Goal: Navigation & Orientation: Go to known website

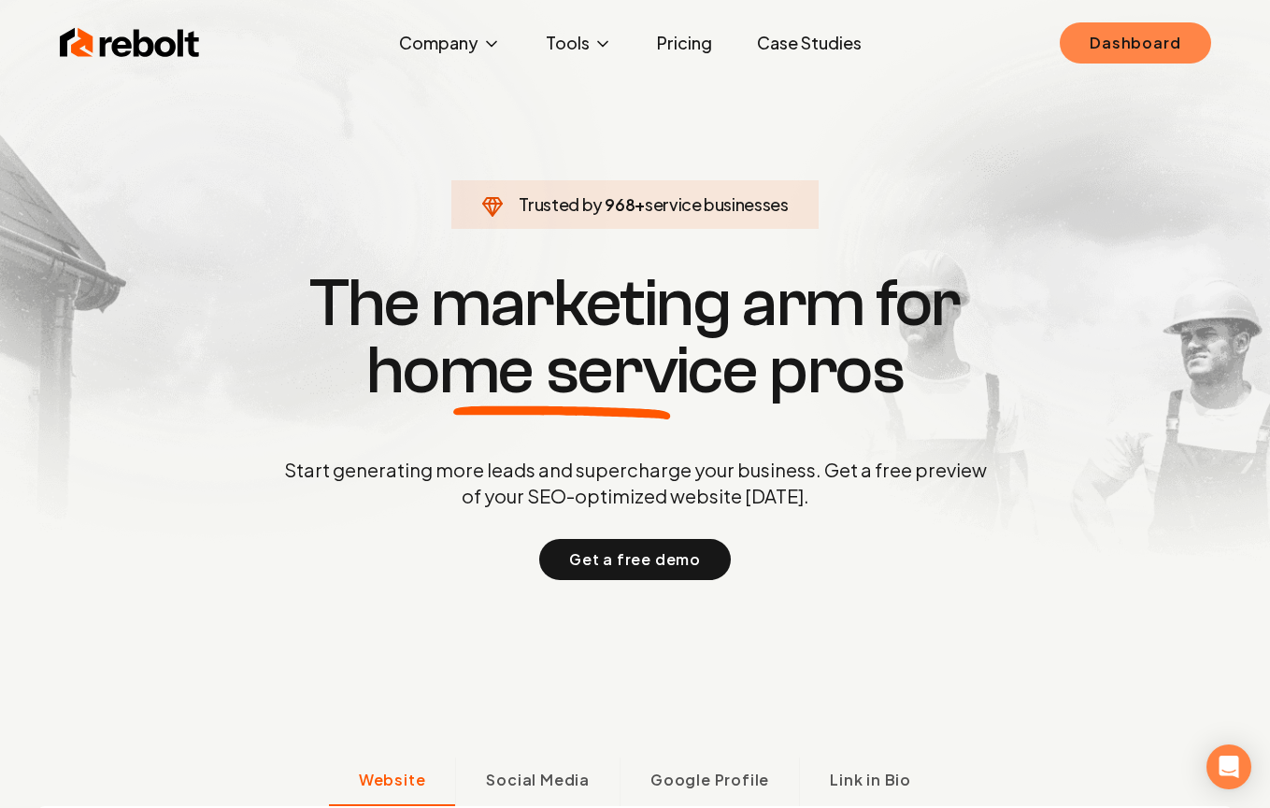
click at [1155, 45] on link "Dashboard" at bounding box center [1135, 42] width 150 height 41
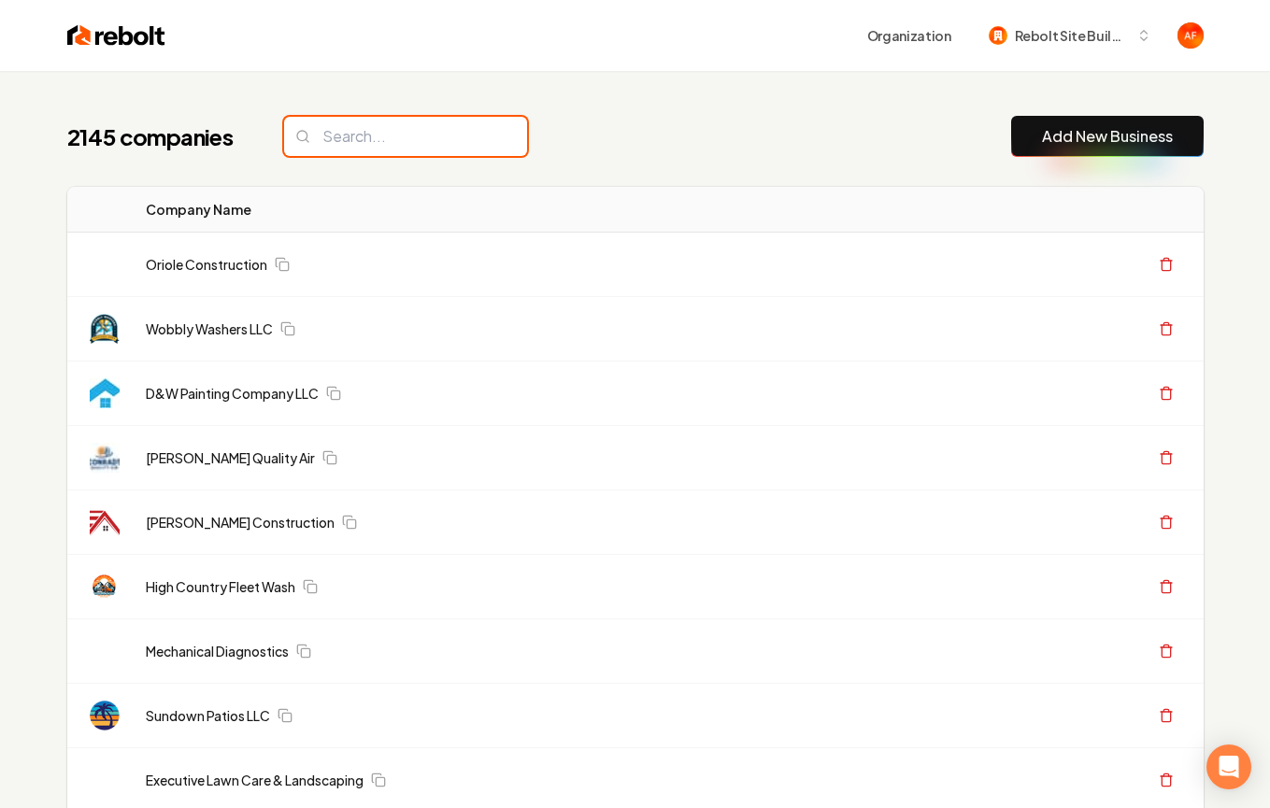
click at [396, 129] on input "search" at bounding box center [405, 136] width 243 height 39
click at [440, 128] on input "search" at bounding box center [405, 136] width 243 height 39
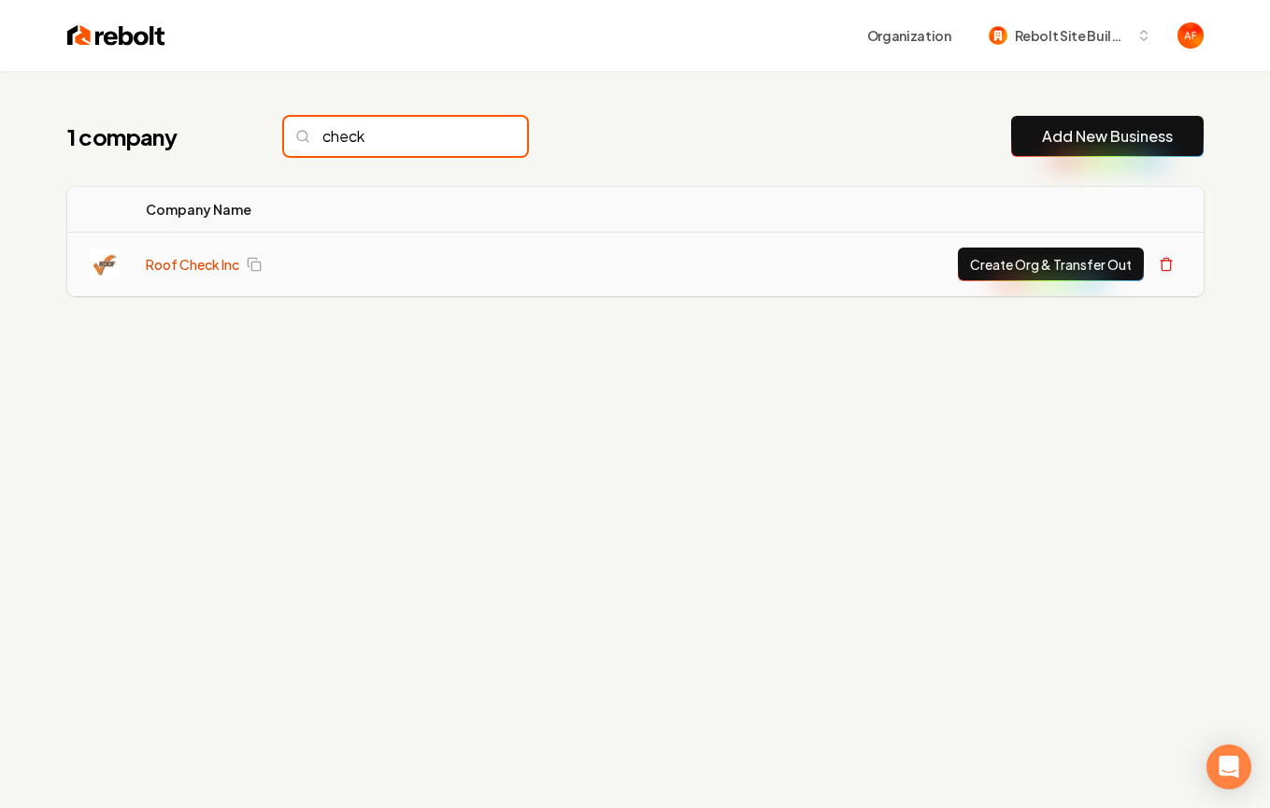
type input "check"
click at [201, 269] on link "Roof Check Inc" at bounding box center [192, 264] width 93 height 19
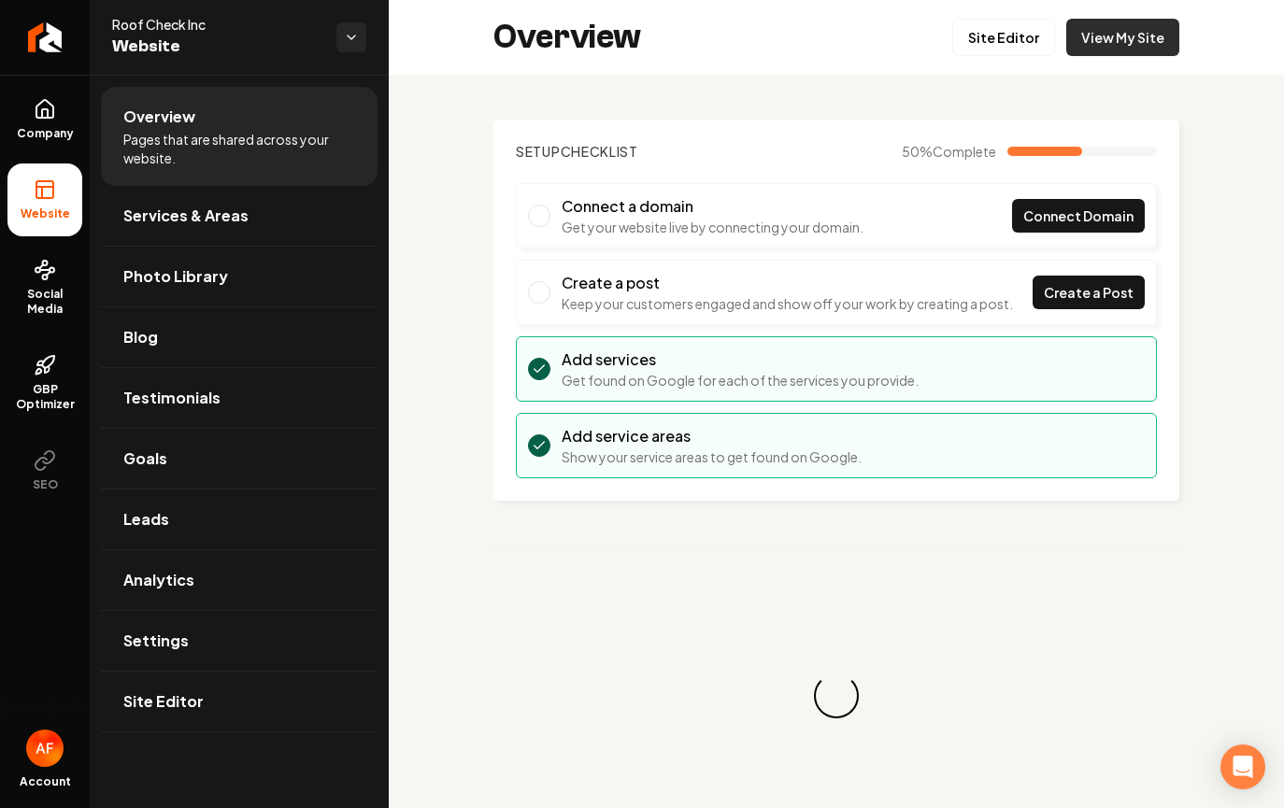
click at [1090, 43] on link "View My Site" at bounding box center [1122, 37] width 113 height 37
